Goal: Contribute content: Contribute content

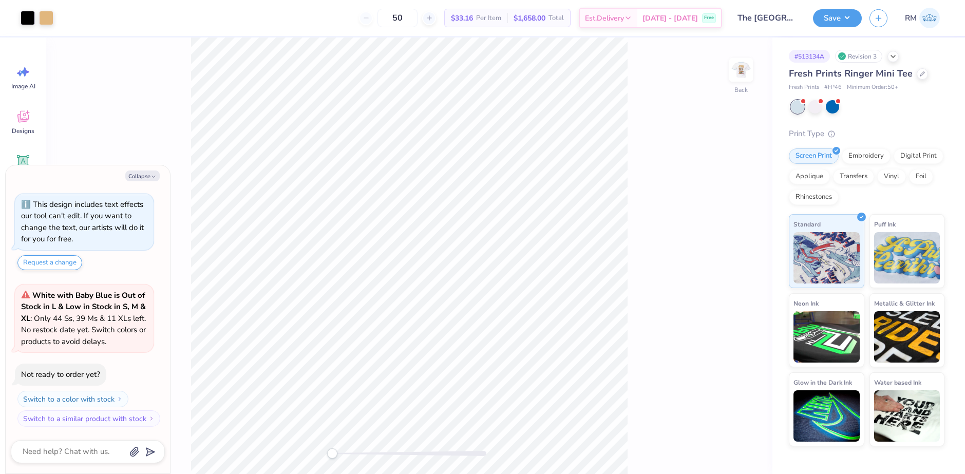
drag, startPoint x: 143, startPoint y: 179, endPoint x: 187, endPoint y: 117, distance: 76.3
click at [143, 179] on button "Collapse" at bounding box center [142, 176] width 34 height 11
type textarea "x"
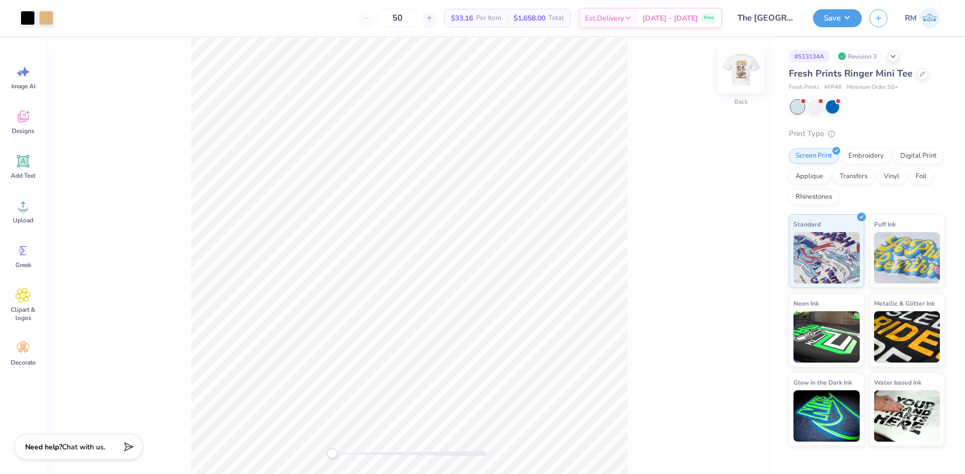
click at [739, 74] on img at bounding box center [741, 69] width 41 height 41
click at [18, 216] on div "Upload" at bounding box center [23, 211] width 37 height 39
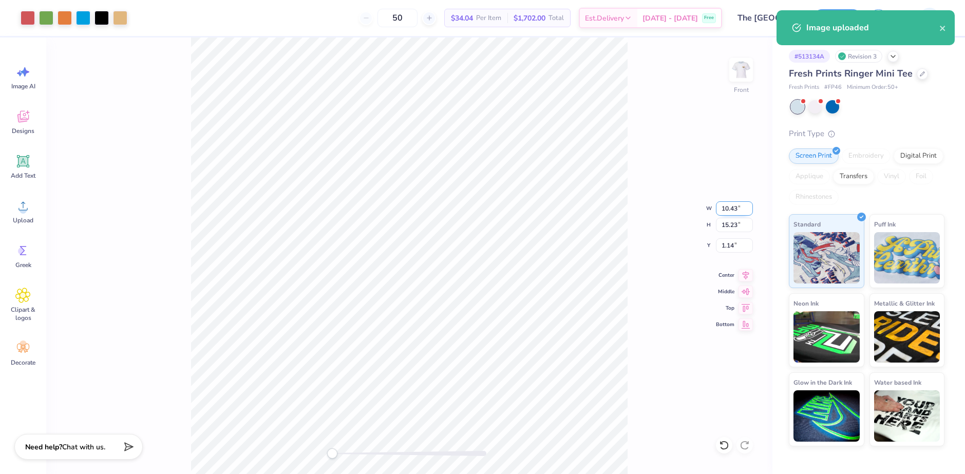
click at [732, 214] on input "10.43" at bounding box center [734, 208] width 37 height 14
type input "7.00"
type input "10.22"
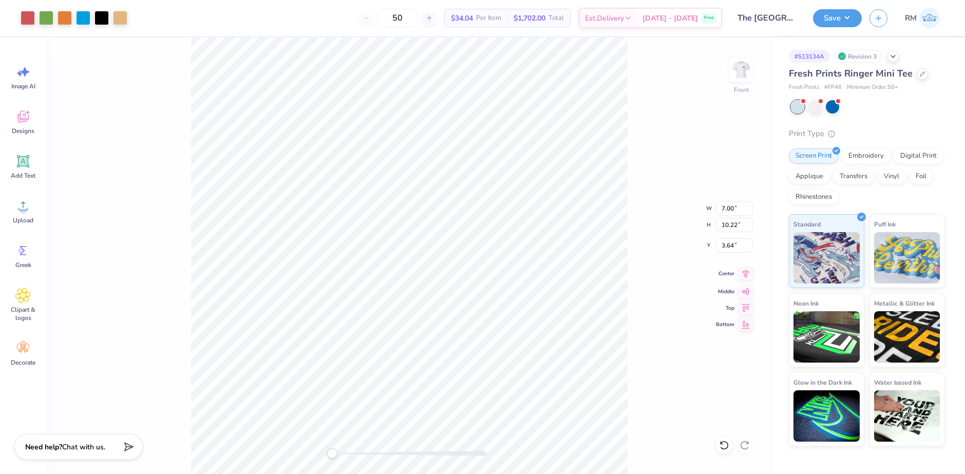
click at [747, 274] on icon at bounding box center [746, 273] width 7 height 9
click at [732, 248] on input "3.64" at bounding box center [734, 245] width 37 height 14
click at [732, 245] on input "3.64" at bounding box center [734, 245] width 37 height 14
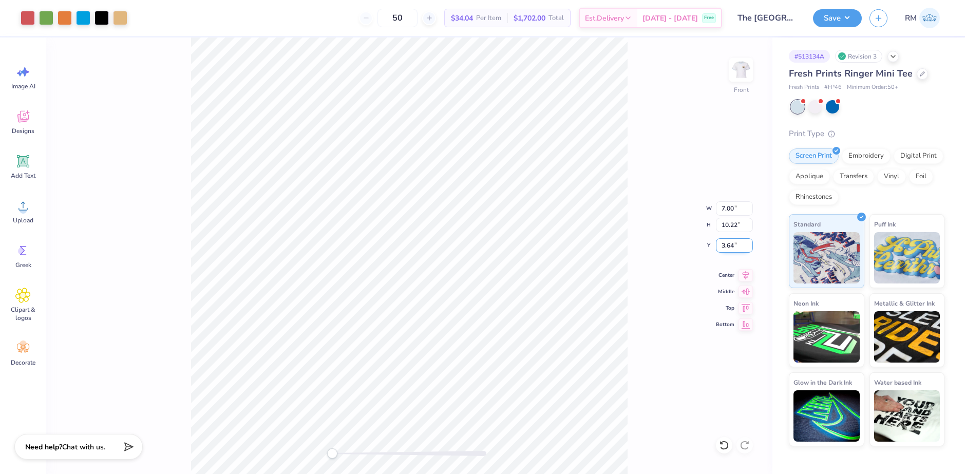
click at [732, 245] on input "3.64" at bounding box center [734, 245] width 37 height 14
type input "3"
click at [745, 274] on icon at bounding box center [746, 274] width 14 height 12
click at [735, 70] on img at bounding box center [741, 69] width 41 height 41
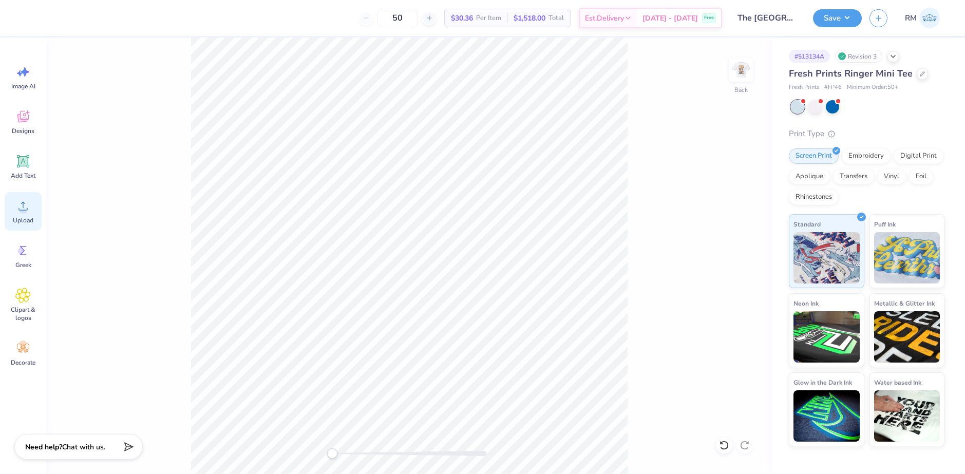
click at [24, 219] on span "Upload" at bounding box center [23, 220] width 21 height 8
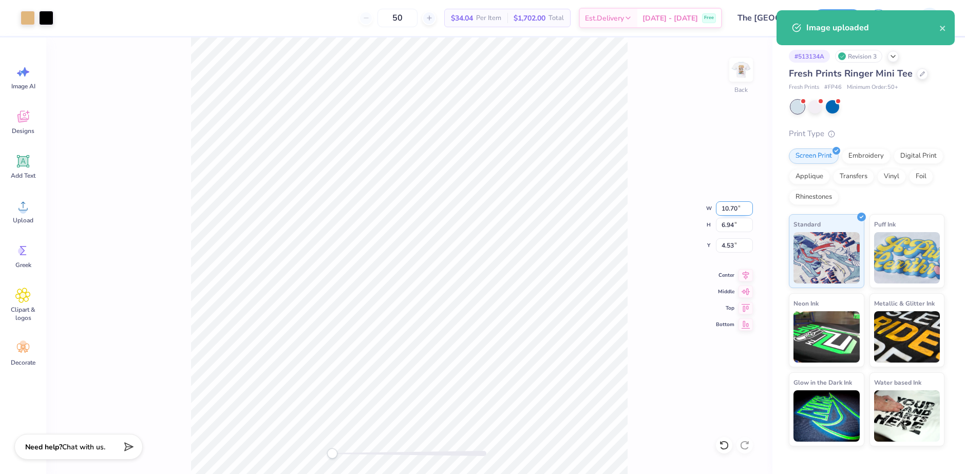
click at [725, 213] on input "10.70" at bounding box center [734, 208] width 37 height 14
type input "3.00"
type input "1.94"
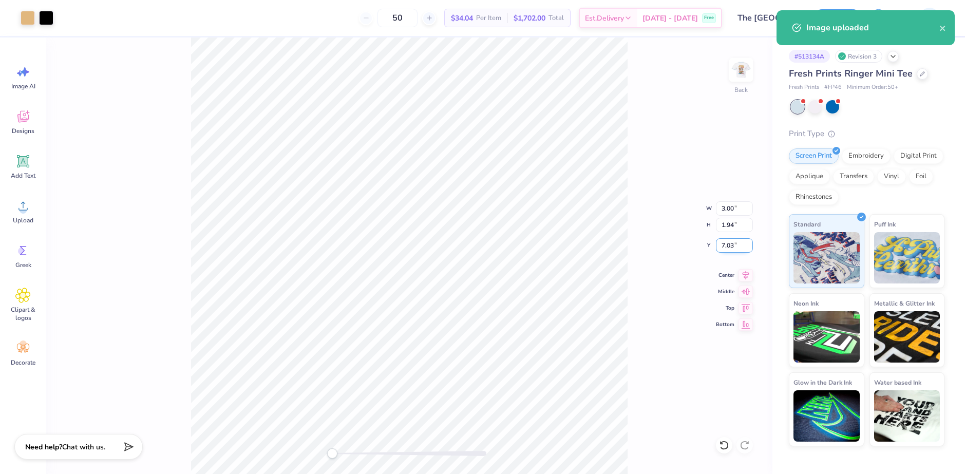
click at [730, 249] on input "7.03" at bounding box center [734, 245] width 37 height 14
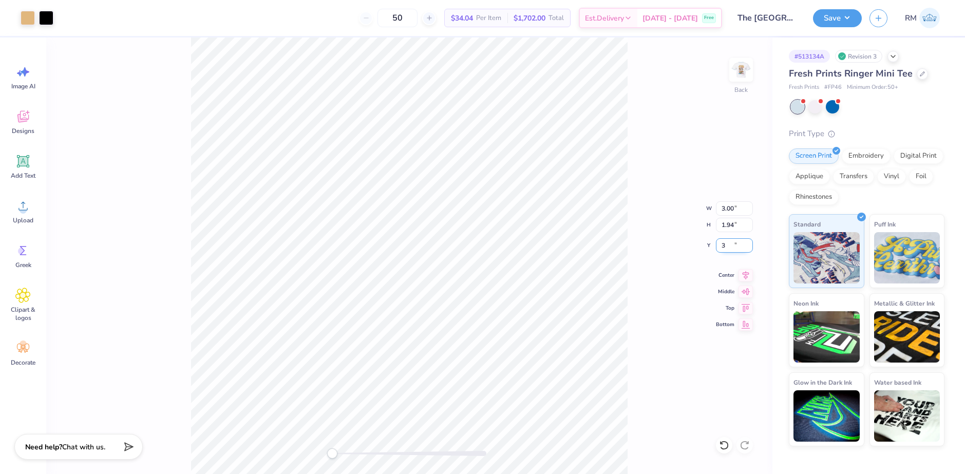
type input "3"
click at [844, 19] on button "Save" at bounding box center [837, 17] width 49 height 18
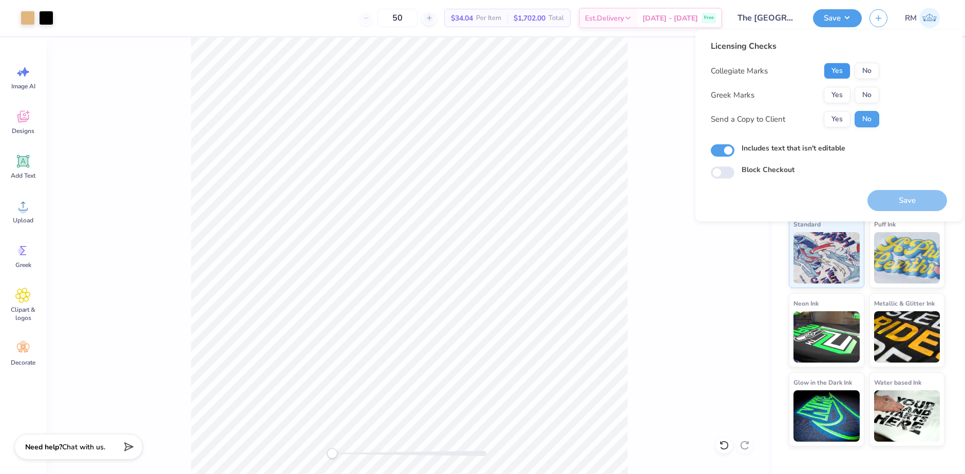
click at [838, 71] on button "Yes" at bounding box center [837, 71] width 27 height 16
click at [839, 98] on button "Yes" at bounding box center [837, 95] width 27 height 16
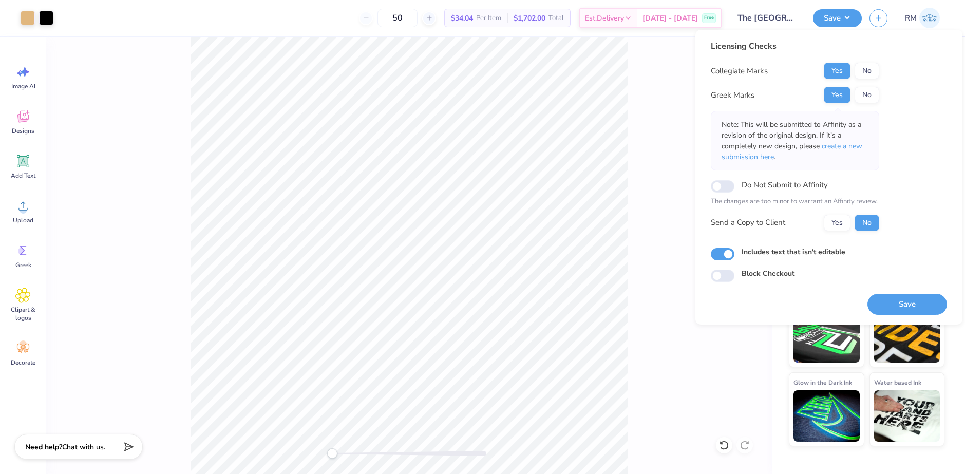
click at [848, 148] on span "create a new submission here" at bounding box center [792, 151] width 141 height 21
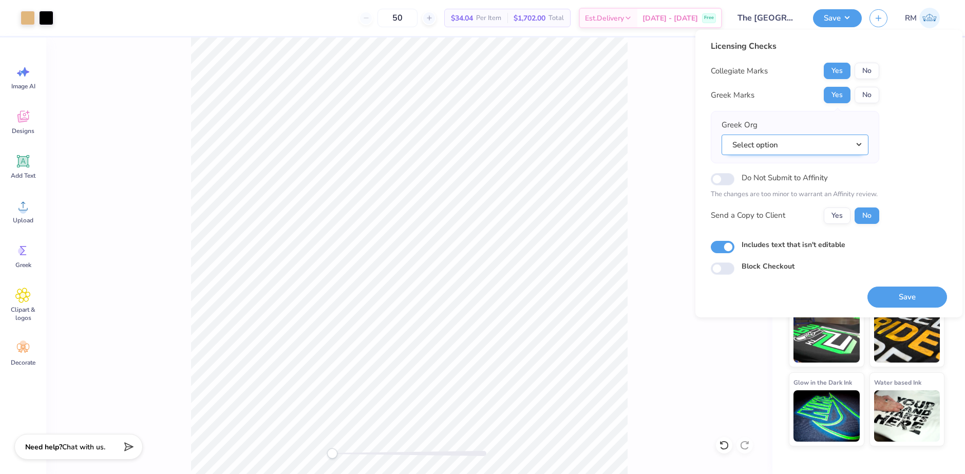
click at [841, 149] on button "Select option" at bounding box center [795, 145] width 147 height 21
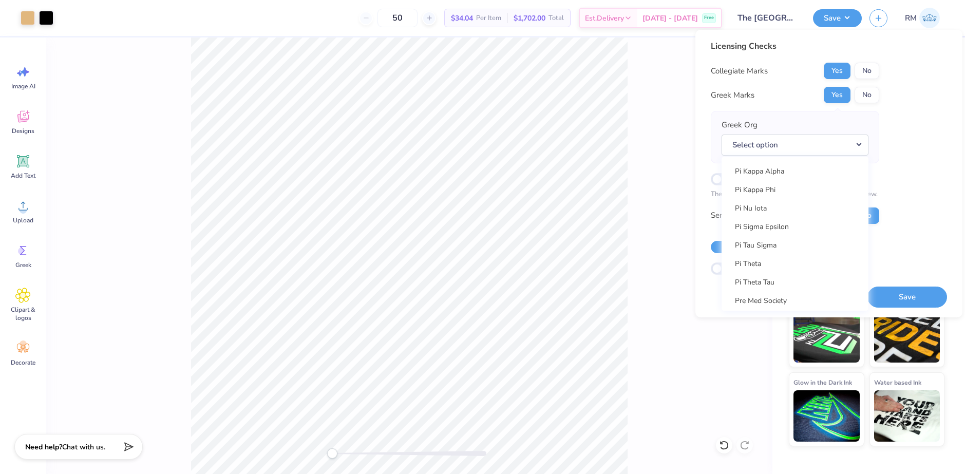
scroll to position [5907, 0]
click at [768, 160] on link "Pi Beta Phi" at bounding box center [795, 161] width 139 height 17
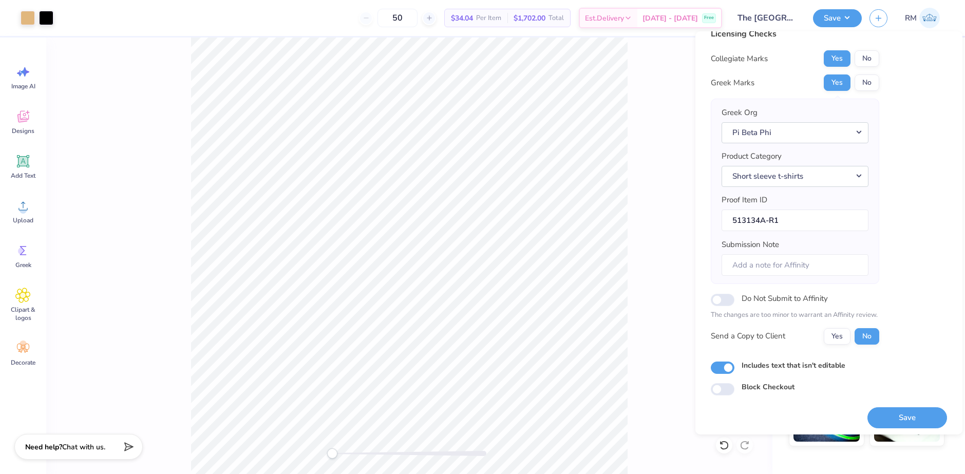
scroll to position [17, 0]
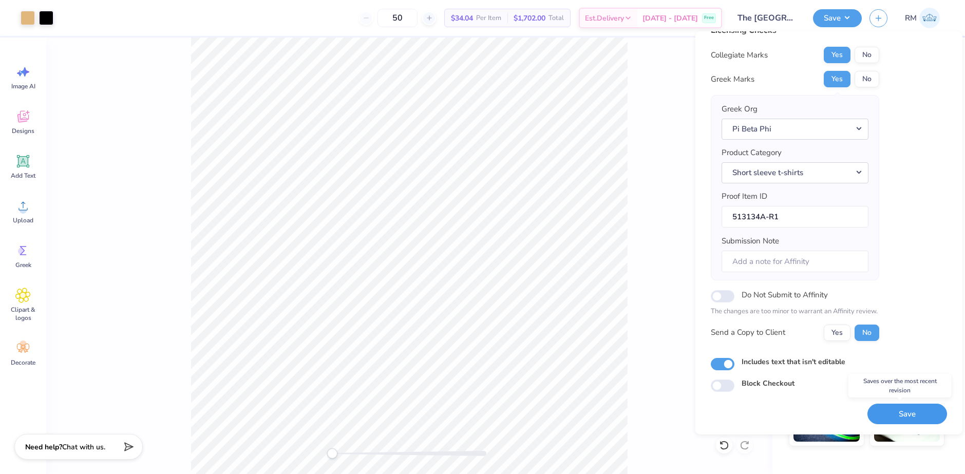
click at [898, 410] on button "Save" at bounding box center [908, 414] width 80 height 21
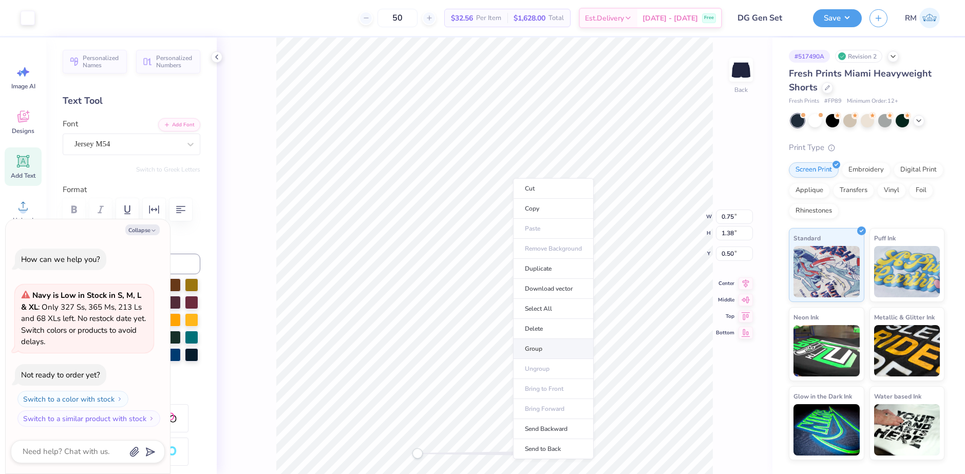
click at [532, 346] on li "Group" at bounding box center [553, 349] width 81 height 20
type textarea "x"
type input "1.61"
type input "8.10"
type input "1.88"
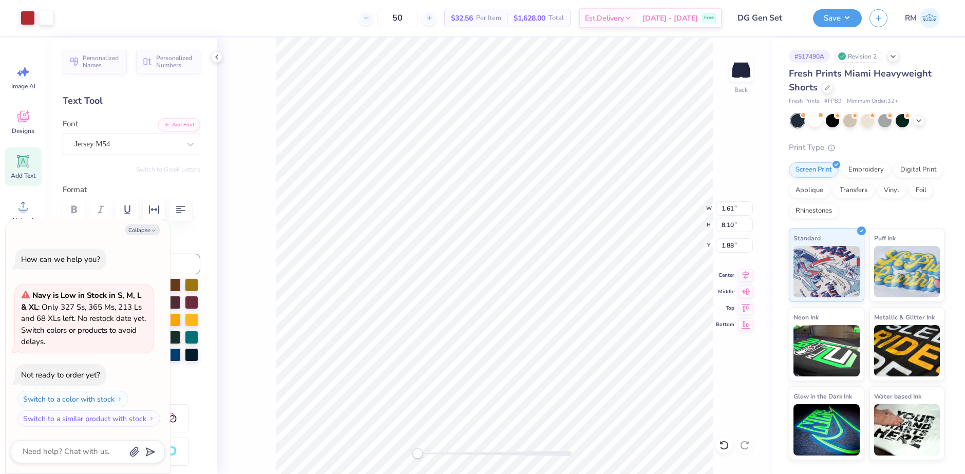
type textarea "x"
type input "0.56"
type input "2.83"
type input "7.16"
type textarea "x"
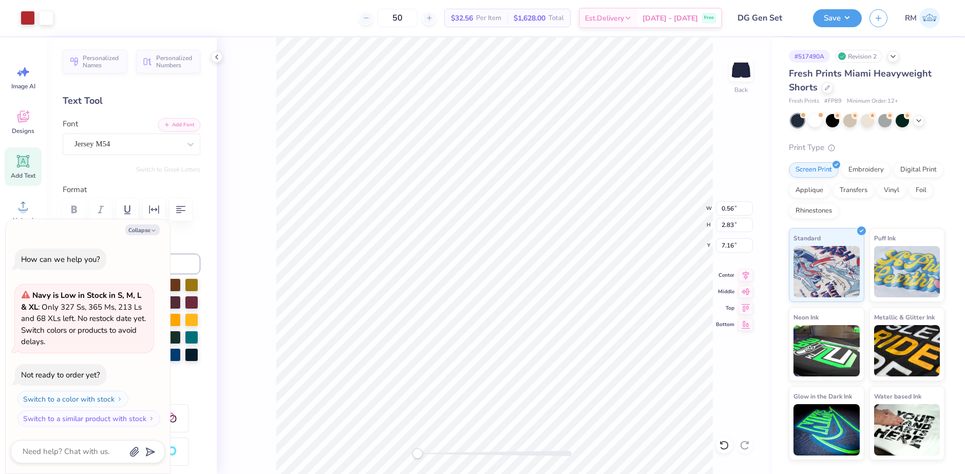
type input "1.85"
type input "1.71"
type input "7.66"
type textarea "x"
type input "0.56"
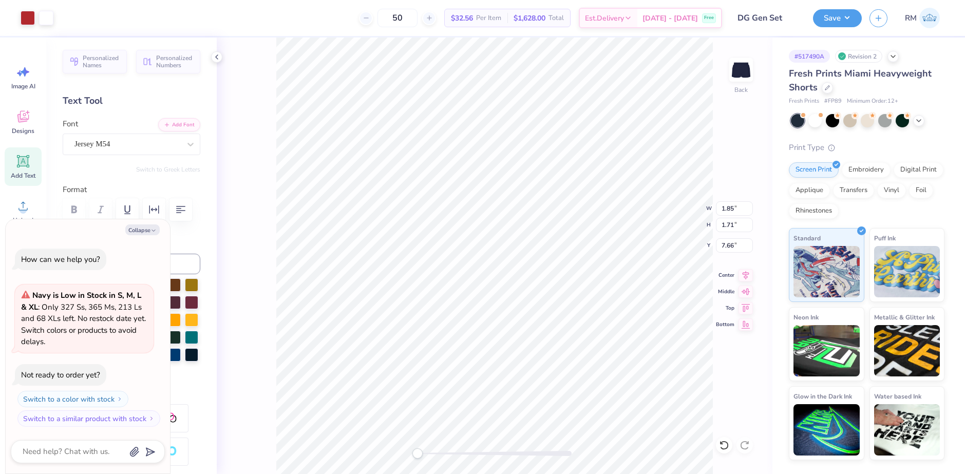
type input "2.83"
type input "7.16"
click at [660, 354] on li "Group" at bounding box center [672, 361] width 81 height 20
type textarea "x"
type input "5.64"
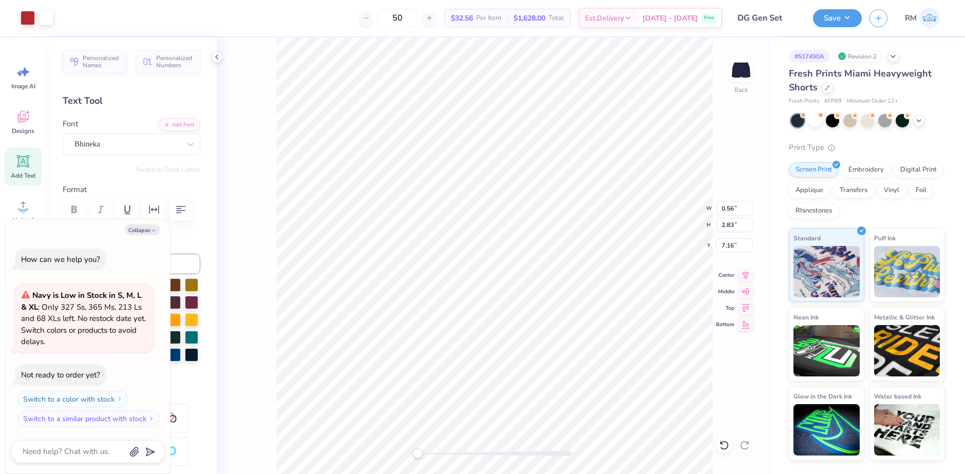
type input "1.12"
type input "7.64"
type textarea "x"
type input "6.40"
type input "1.27"
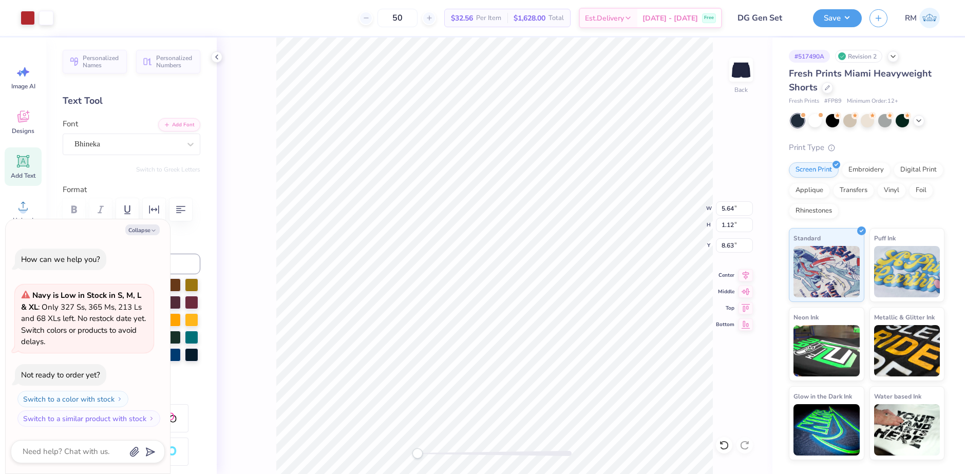
type input "8.47"
click at [726, 210] on input "6.40" at bounding box center [734, 208] width 37 height 14
type input "6"
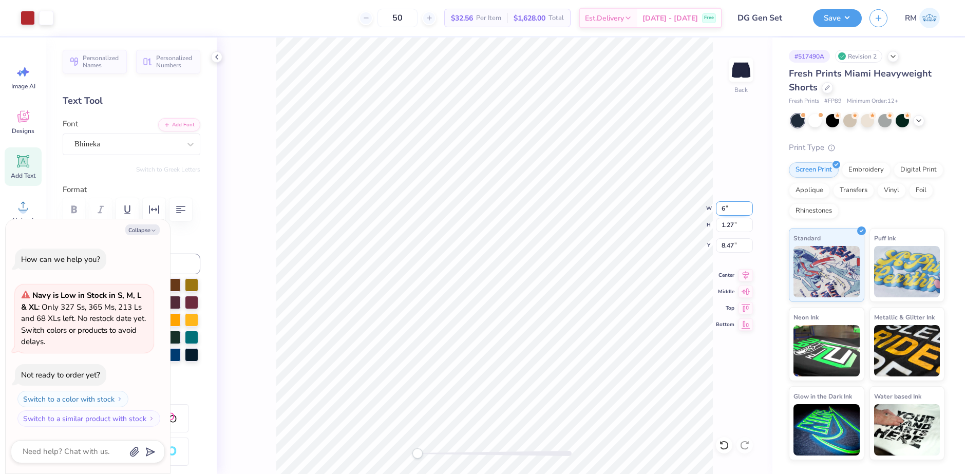
type textarea "x"
type input "6.00"
type input "1.19"
type input "8.51"
click at [746, 274] on icon at bounding box center [746, 274] width 14 height 12
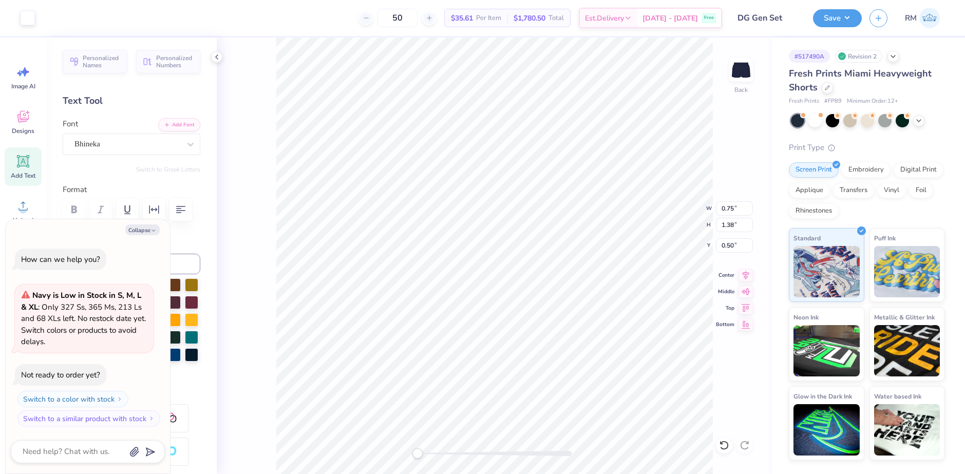
type textarea "x"
type input "1.29"
type input "2.36"
click at [717, 208] on input "1.29" at bounding box center [734, 208] width 37 height 14
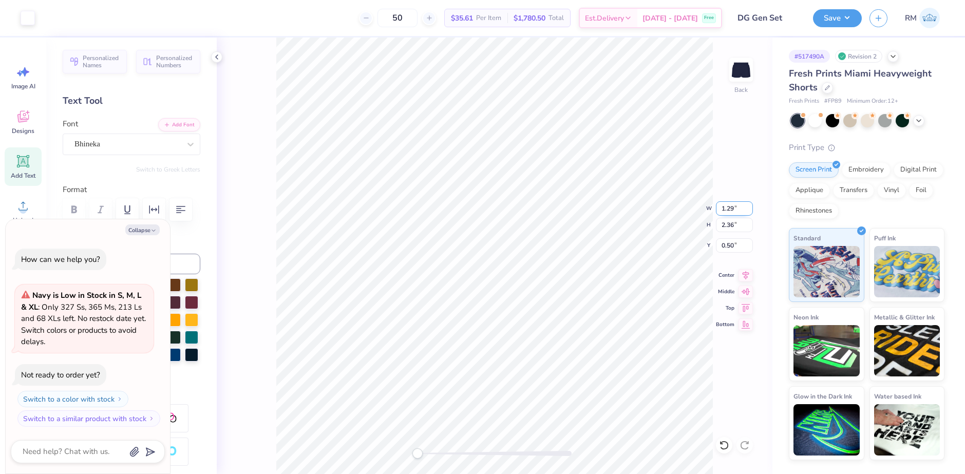
click at [717, 208] on input "1.29" at bounding box center [734, 208] width 37 height 14
type input "1.25"
type textarea "x"
type input "2.29"
click at [728, 247] on input "0.54" at bounding box center [734, 245] width 37 height 14
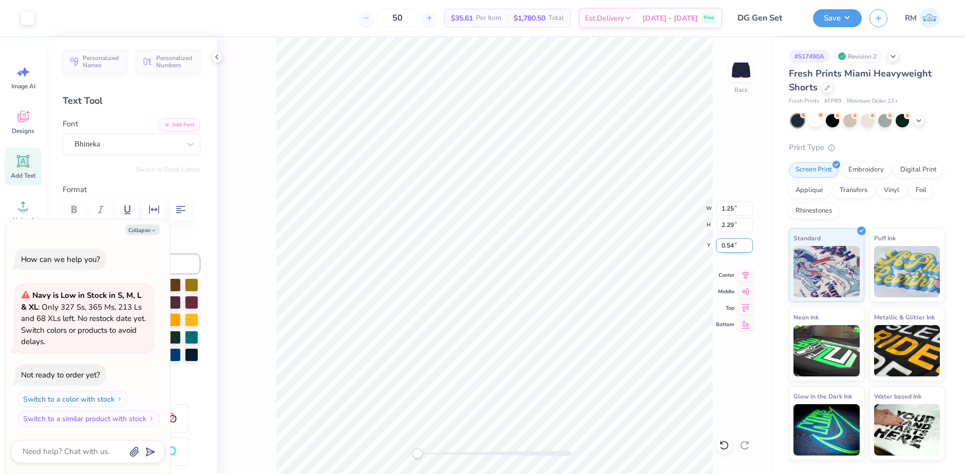
click at [728, 247] on input "0.54" at bounding box center [734, 245] width 37 height 14
type input "1"
click at [17, 196] on div "Upload" at bounding box center [23, 211] width 37 height 39
type textarea "x"
type input "2.87"
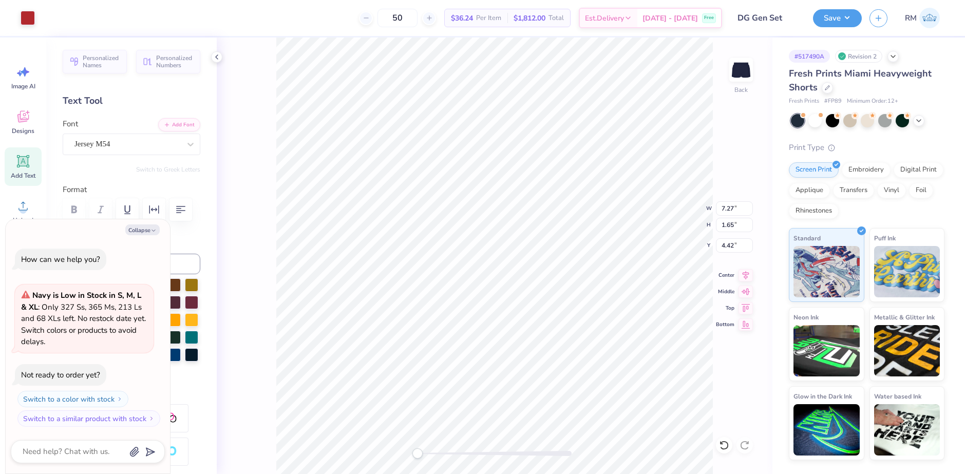
type input "0.65"
type input "5.42"
type textarea "x"
type input "2.94"
type input "1.00"
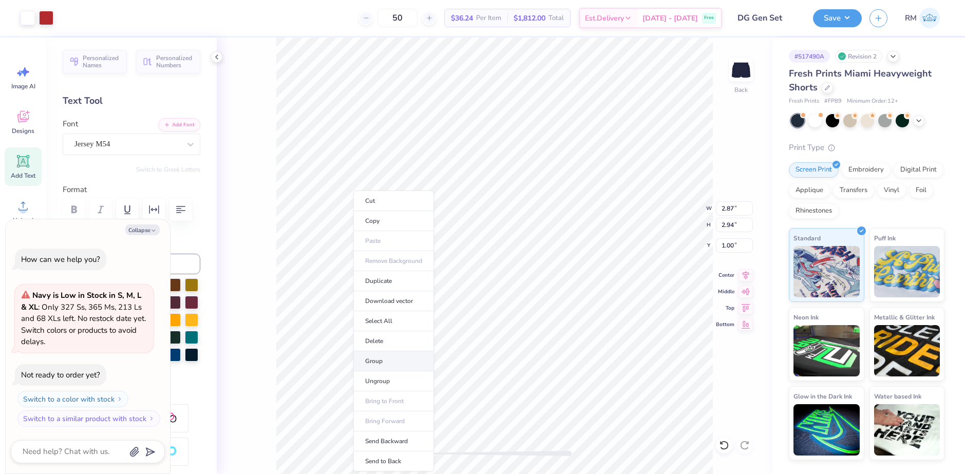
click at [390, 360] on li "Group" at bounding box center [393, 361] width 81 height 20
type textarea "x"
click at [725, 206] on input "2.87" at bounding box center [734, 208] width 37 height 14
click at [725, 207] on input "2.87" at bounding box center [734, 208] width 37 height 14
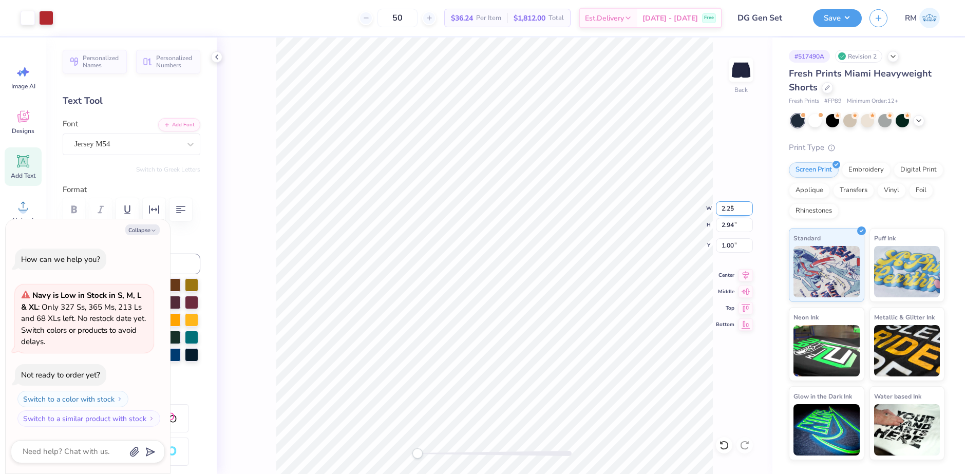
type input "2.25"
type textarea "x"
type input "2.31"
click at [737, 247] on input "1.32" at bounding box center [734, 245] width 37 height 14
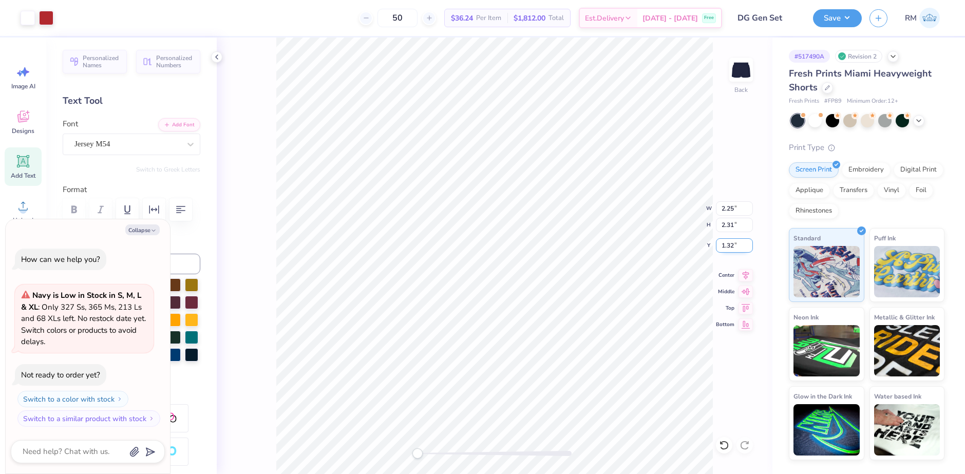
click at [737, 247] on input "1.32" at bounding box center [734, 245] width 37 height 14
type input "1.5"
click at [837, 22] on button "Save" at bounding box center [837, 17] width 49 height 18
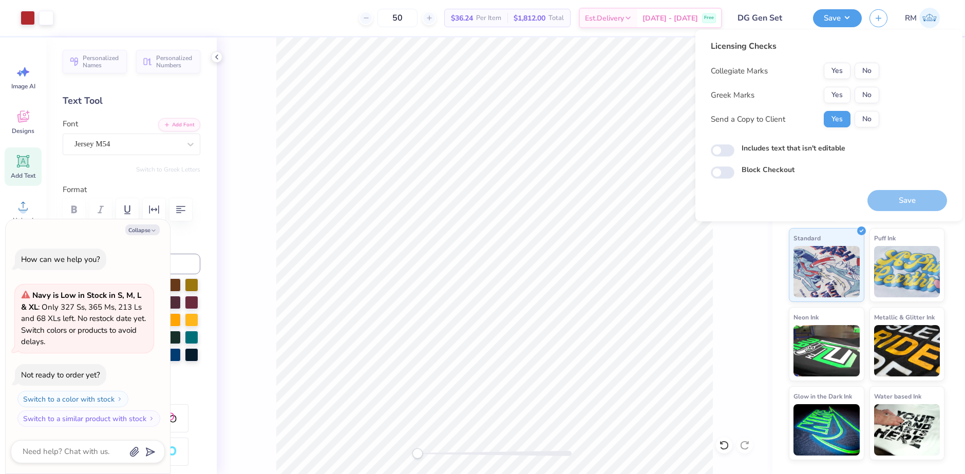
click at [823, 92] on div "Greek Marks Yes No" at bounding box center [795, 95] width 168 height 16
click at [832, 92] on button "Yes" at bounding box center [837, 95] width 27 height 16
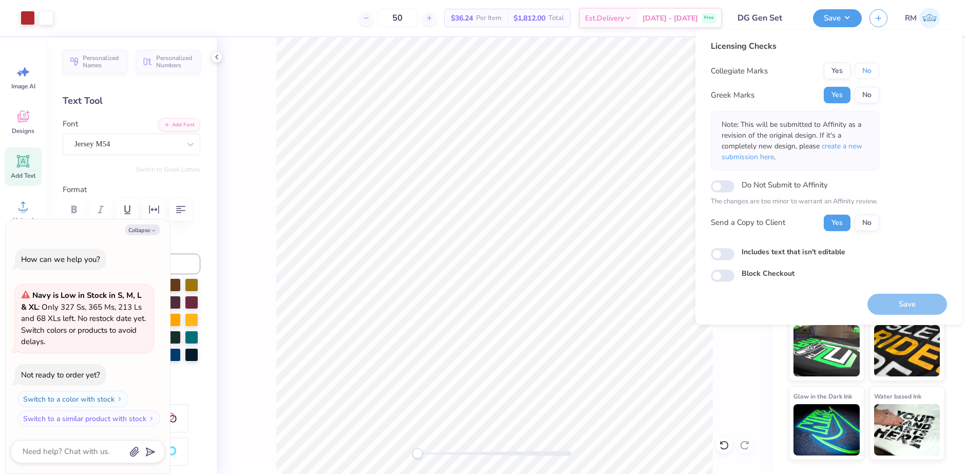
drag, startPoint x: 858, startPoint y: 72, endPoint x: 856, endPoint y: 81, distance: 8.4
click at [858, 72] on button "No" at bounding box center [867, 71] width 25 height 16
click at [834, 145] on span "create a new submission here" at bounding box center [792, 151] width 141 height 21
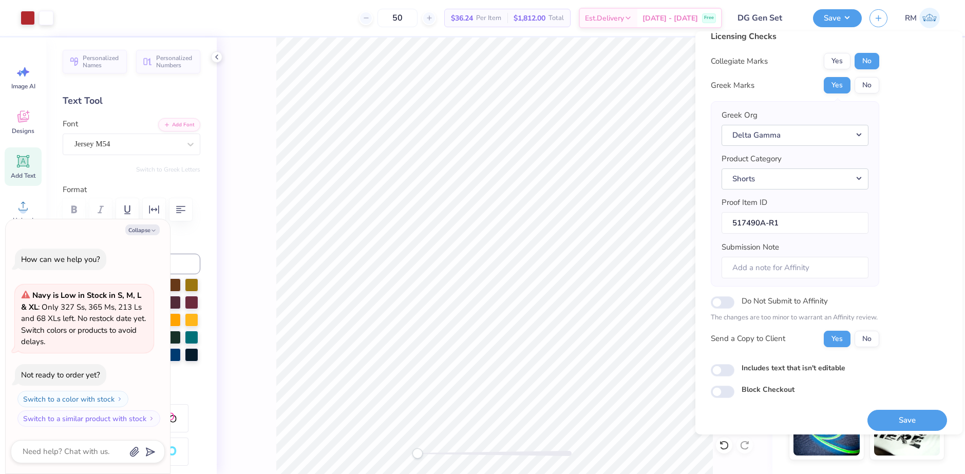
scroll to position [17, 0]
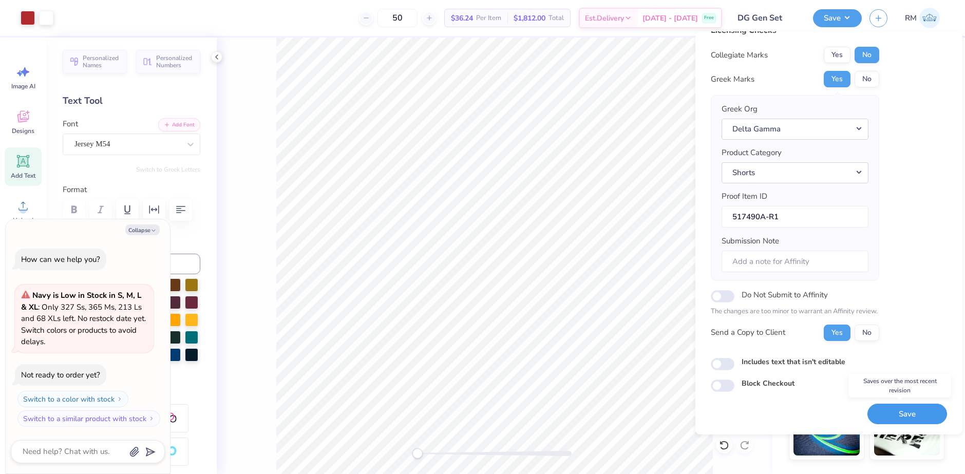
click at [912, 414] on button "Save" at bounding box center [908, 414] width 80 height 21
type textarea "x"
